Goal: Find specific page/section: Find specific page/section

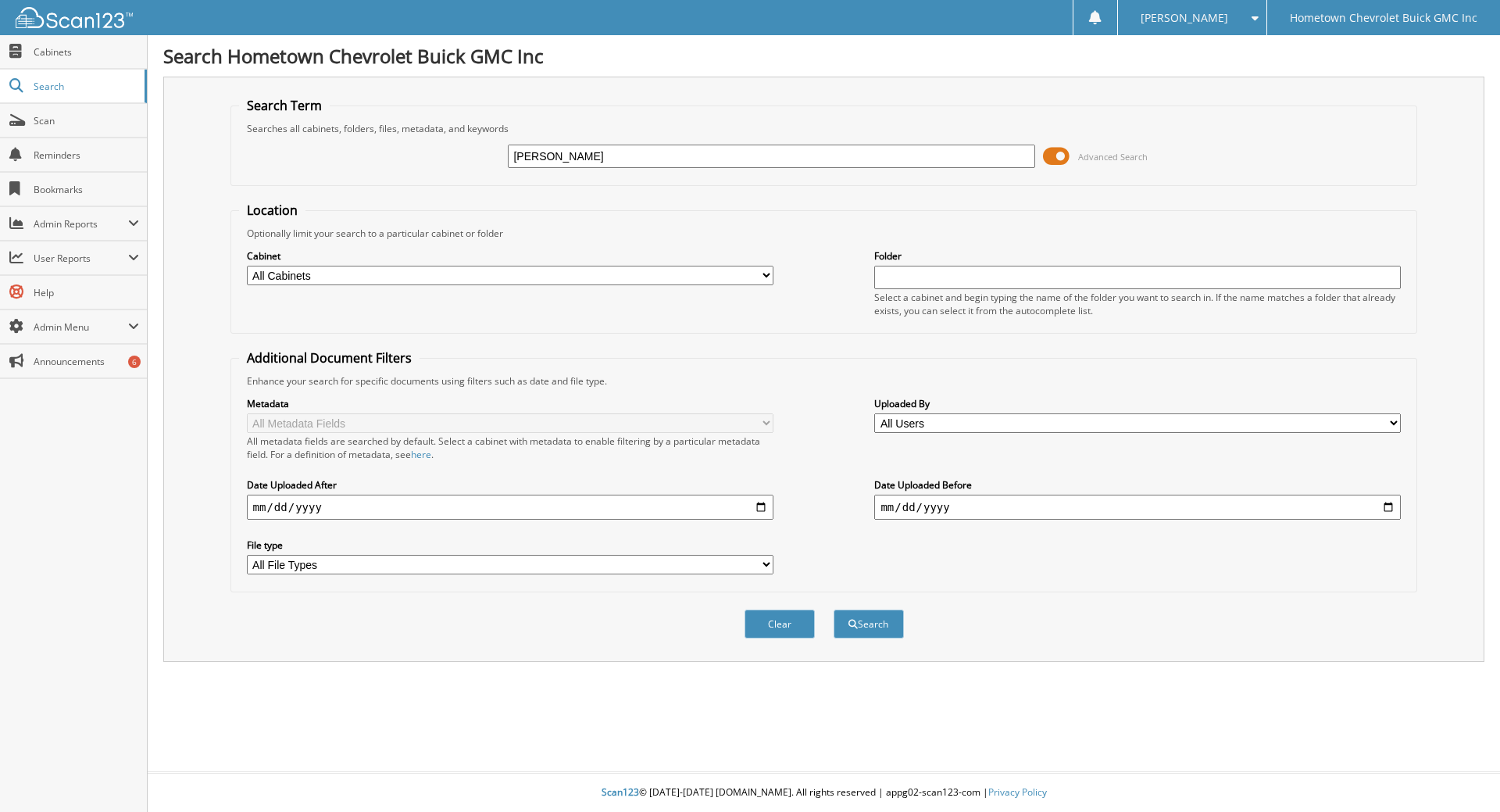
type input "[PERSON_NAME]"
click at [834, 610] on button "Search" at bounding box center [869, 624] width 71 height 29
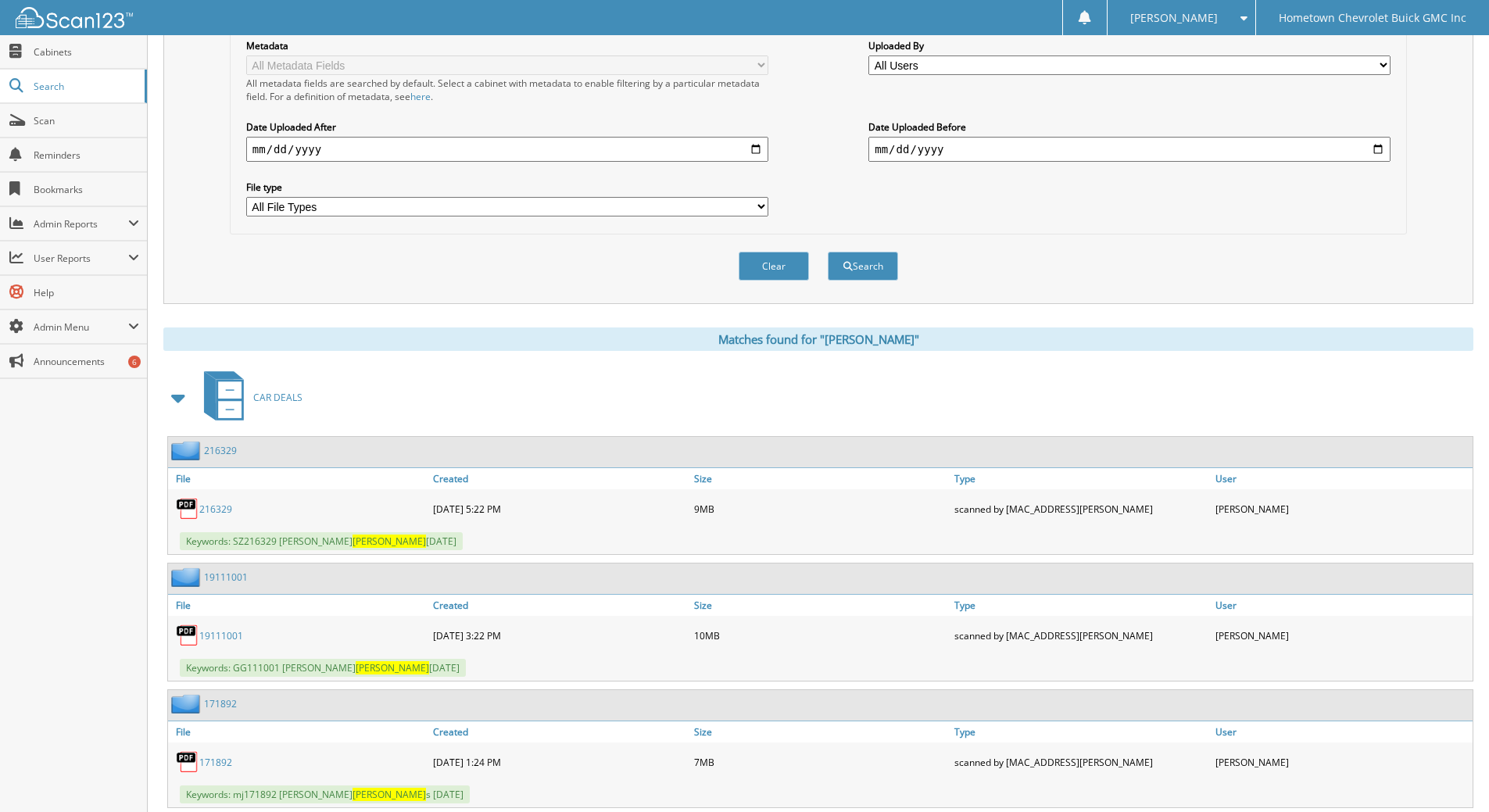
scroll to position [390, 0]
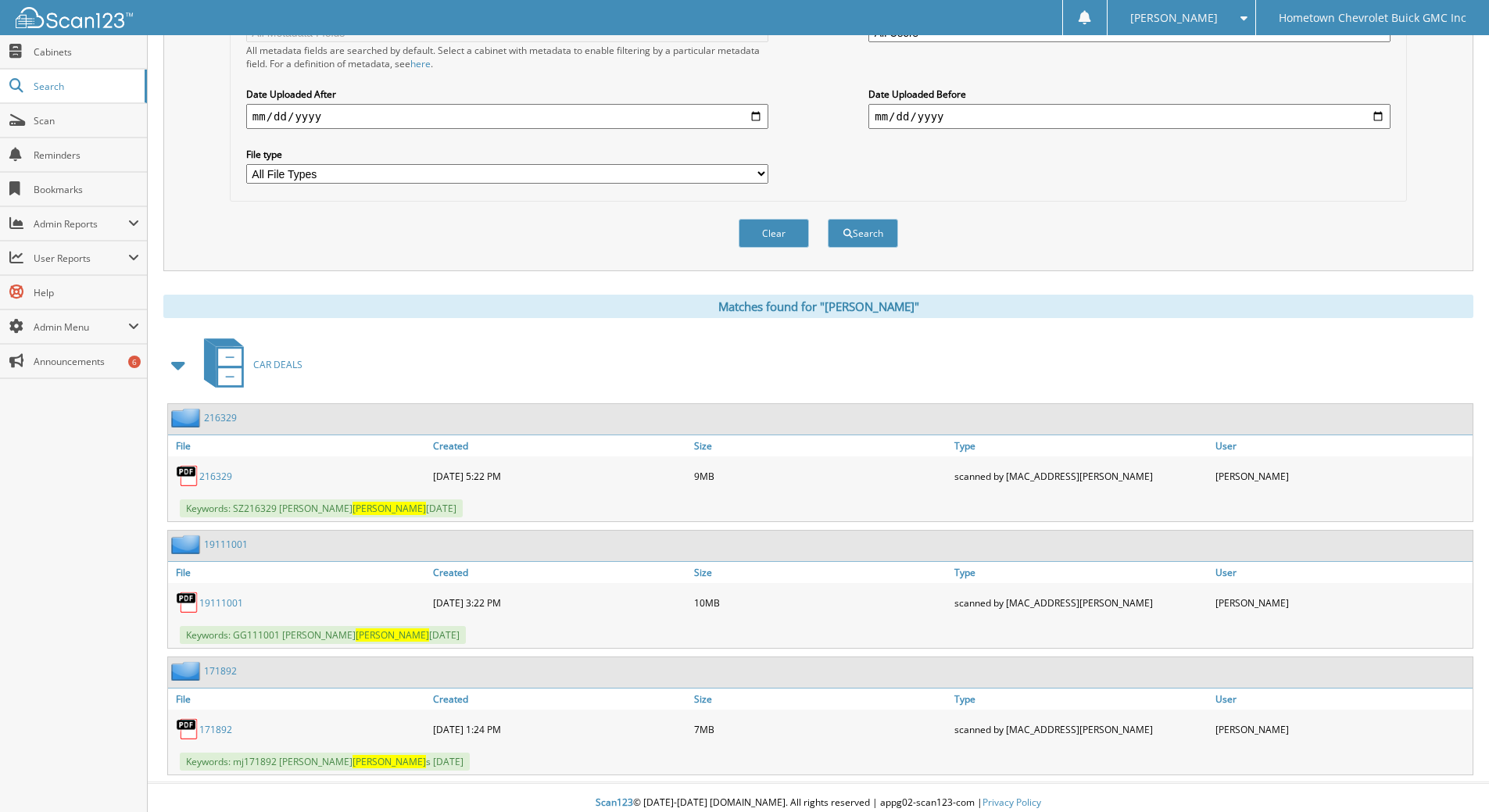
click at [218, 481] on link "216329" at bounding box center [216, 476] width 32 height 13
